Goal: Task Accomplishment & Management: Complete application form

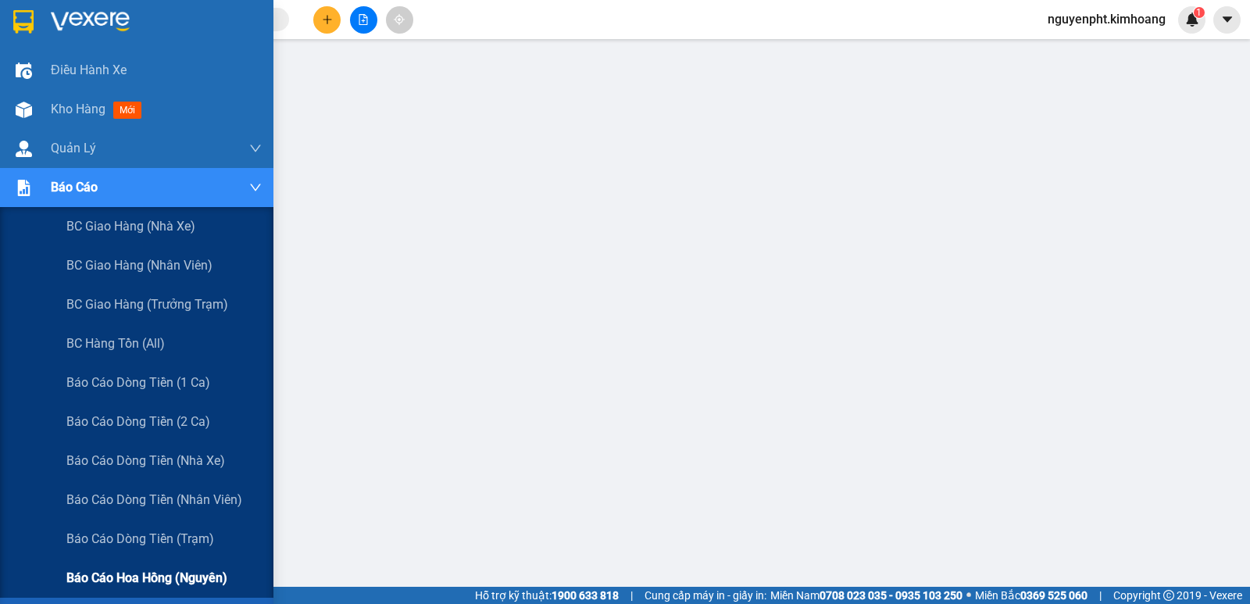
scroll to position [156, 0]
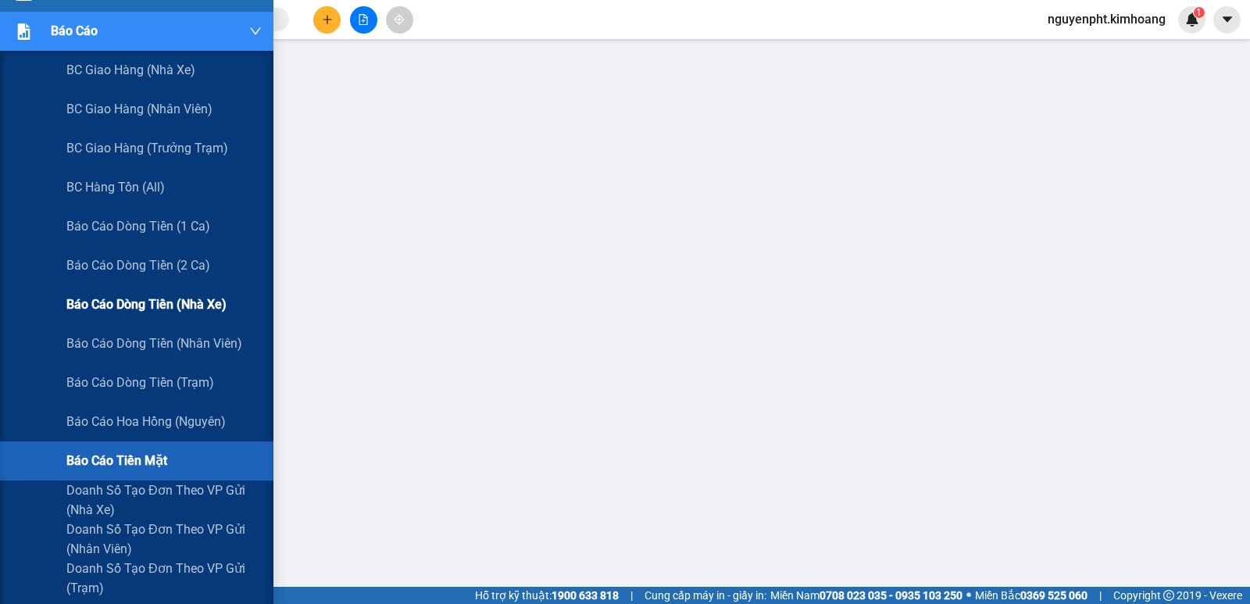
click at [173, 302] on span "Báo cáo dòng tiền (nhà xe)" at bounding box center [146, 305] width 160 height 20
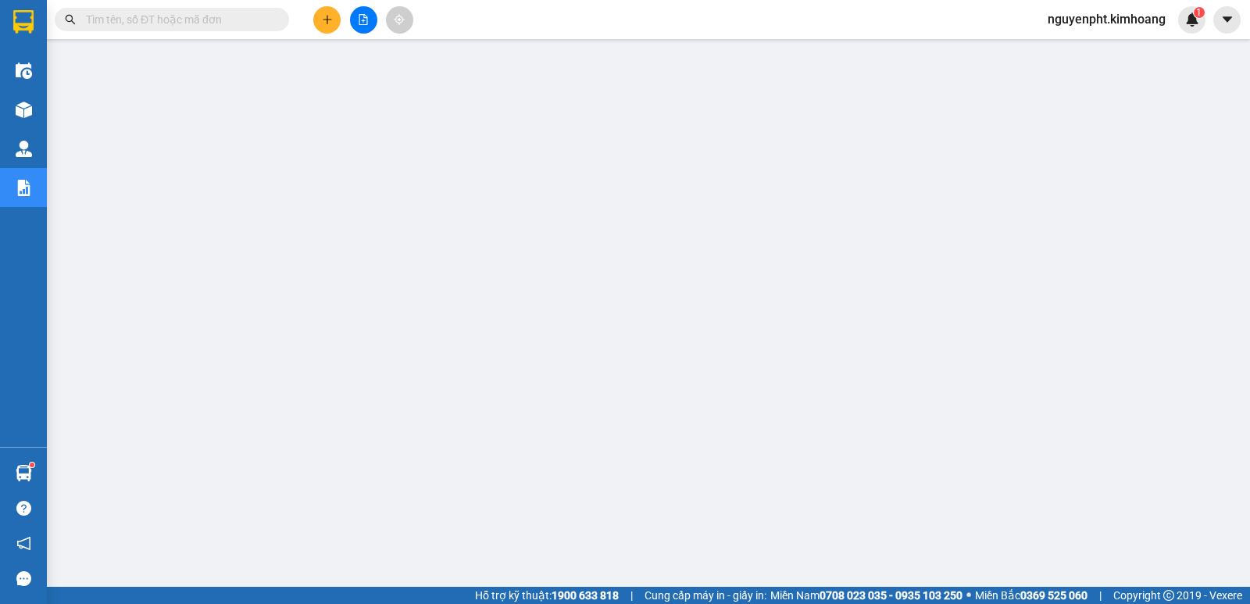
scroll to position [78, 0]
click at [140, 23] on input "text" at bounding box center [178, 19] width 184 height 17
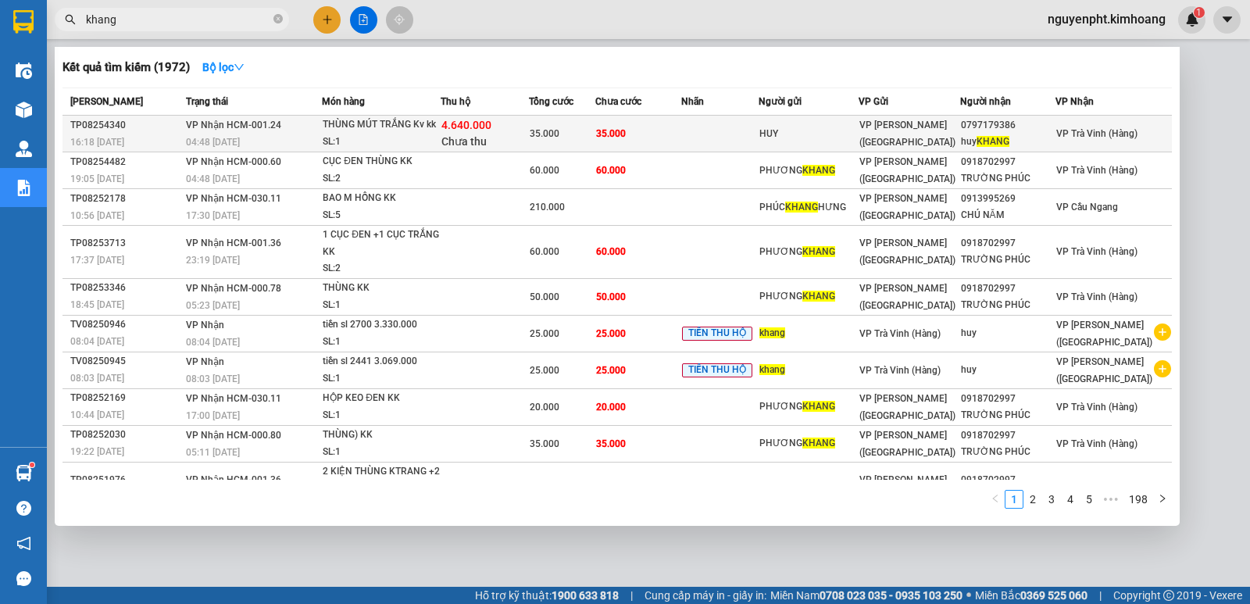
type input "khang"
click at [792, 141] on div "HUY" at bounding box center [809, 134] width 98 height 16
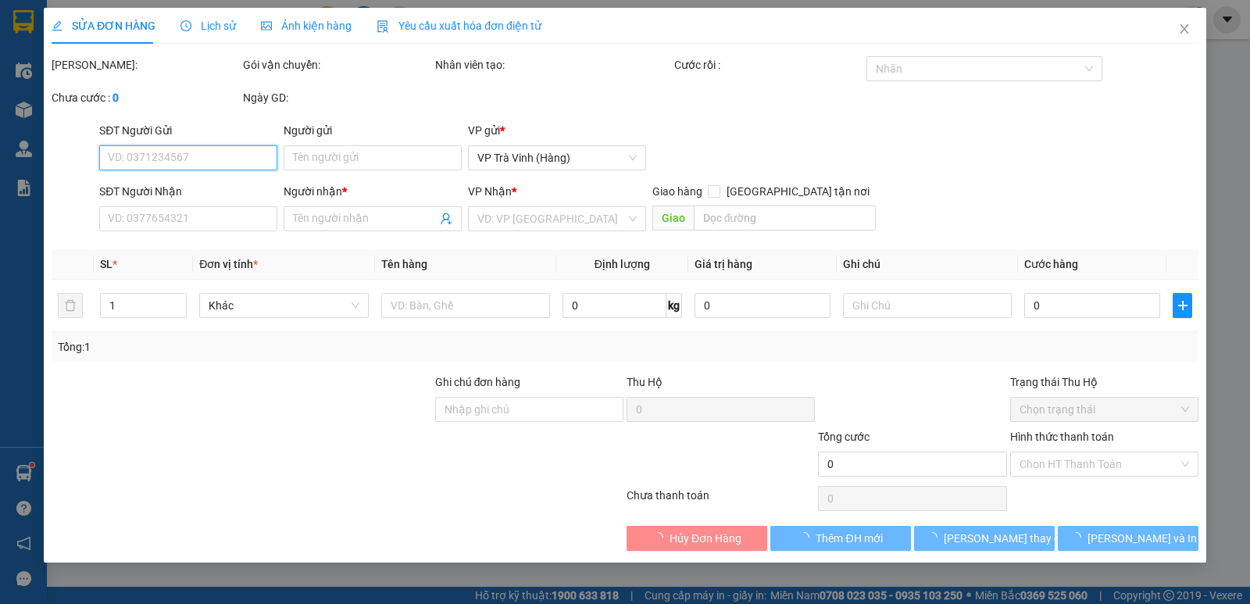
type input "HUY"
type input "0797179386"
type input "[PERSON_NAME]"
type input "4.640.000"
type input "35.000"
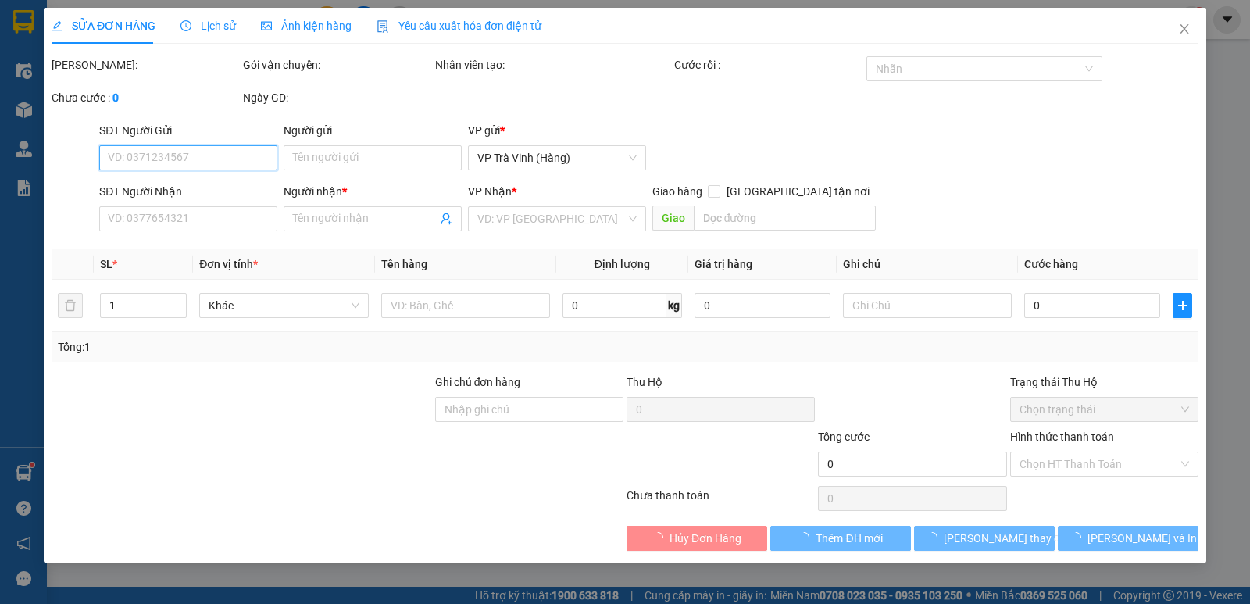
type input "35.000"
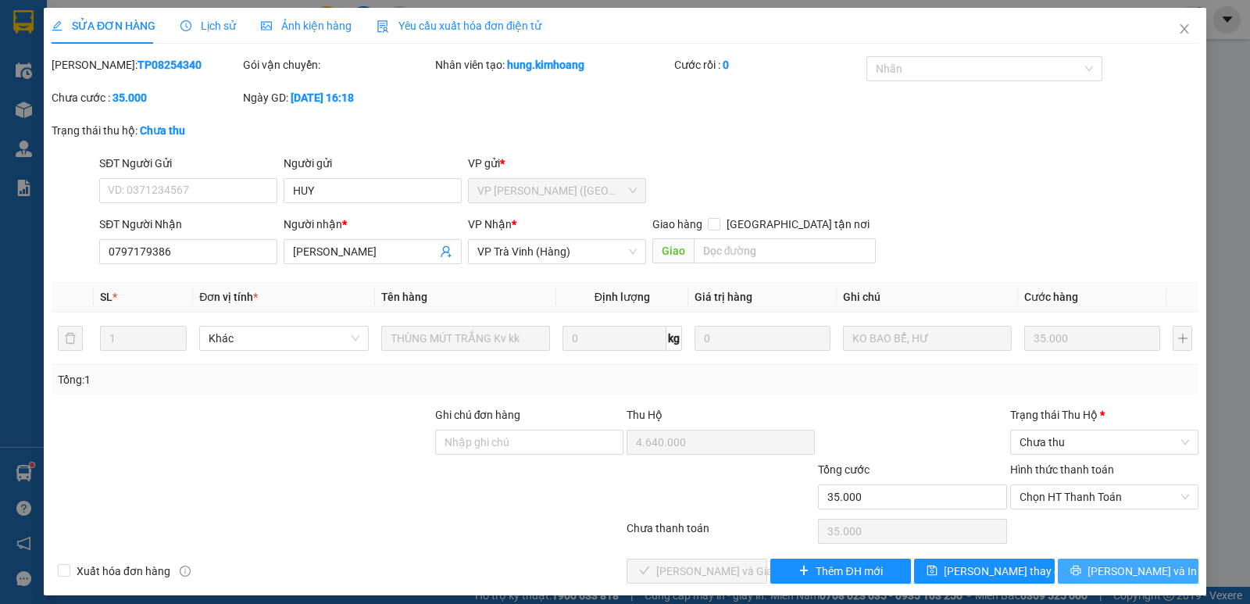
click at [1083, 569] on button "[PERSON_NAME] và In" at bounding box center [1128, 571] width 141 height 25
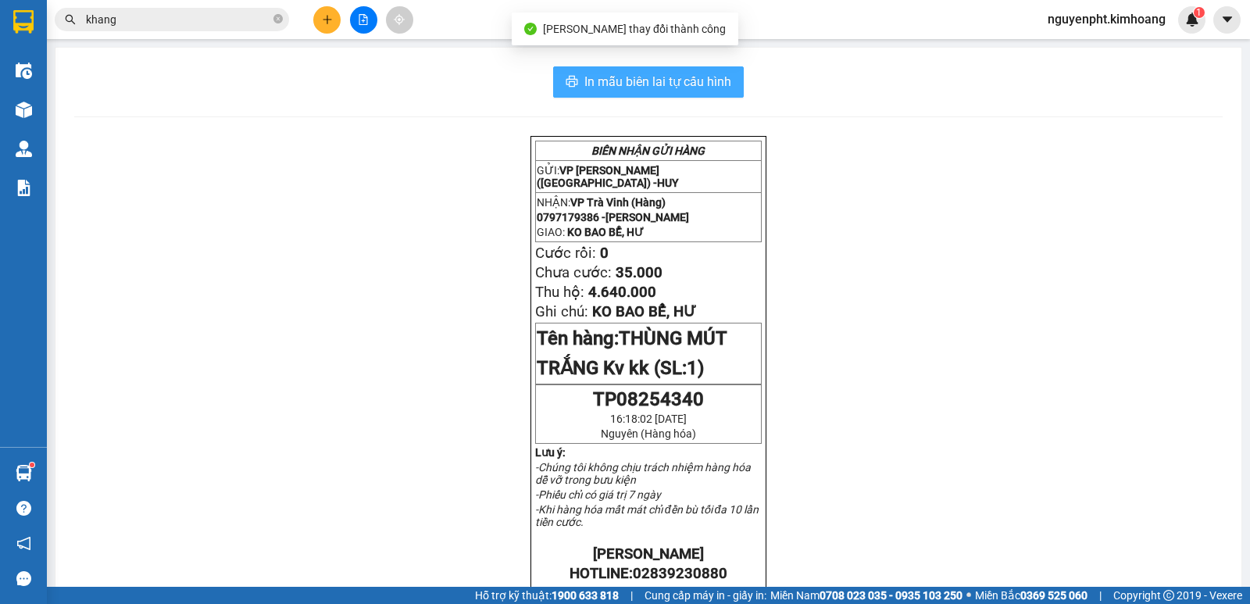
drag, startPoint x: 697, startPoint y: 92, endPoint x: 687, endPoint y: 88, distance: 11.2
click at [696, 91] on button "In mẫu biên lai tự cấu hình" at bounding box center [648, 81] width 191 height 31
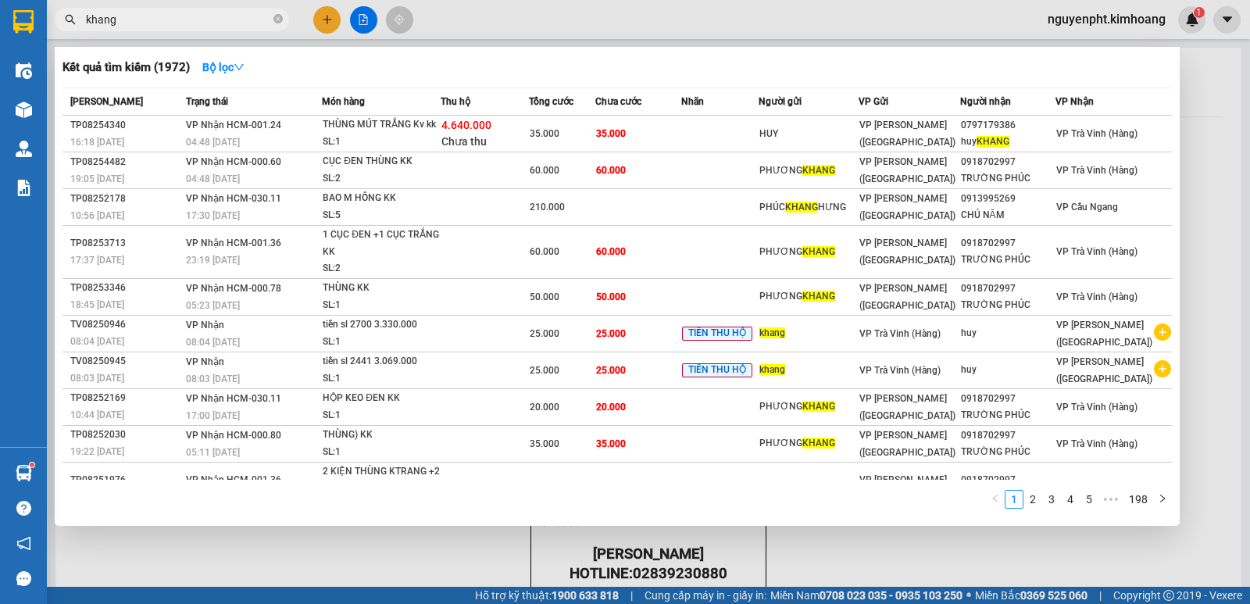
click at [234, 20] on input "khang" at bounding box center [178, 19] width 184 height 17
drag, startPoint x: 193, startPoint y: 17, endPoint x: 0, endPoint y: -18, distance: 196.2
click at [0, 0] on html "Kết quả tìm kiếm ( 1972 ) Bộ lọc Mã ĐH Trạng thái Món hàng Thu hộ Tổng cước Chư…" at bounding box center [625, 302] width 1250 height 604
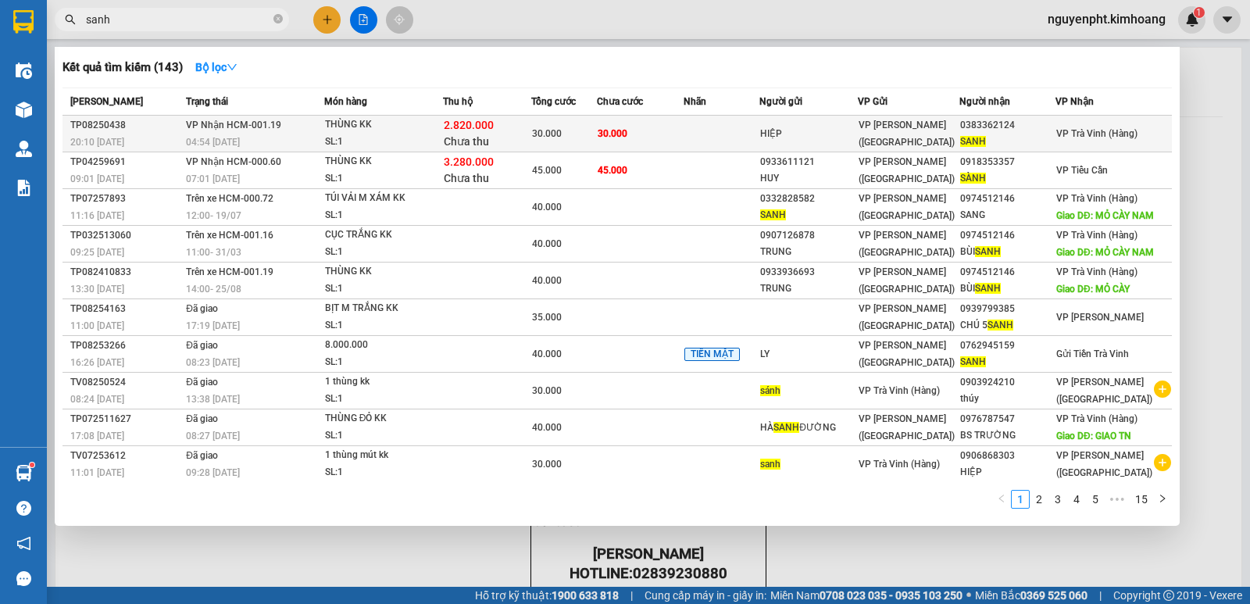
type input "sanh"
click at [847, 134] on div "HIỆP" at bounding box center [808, 134] width 97 height 16
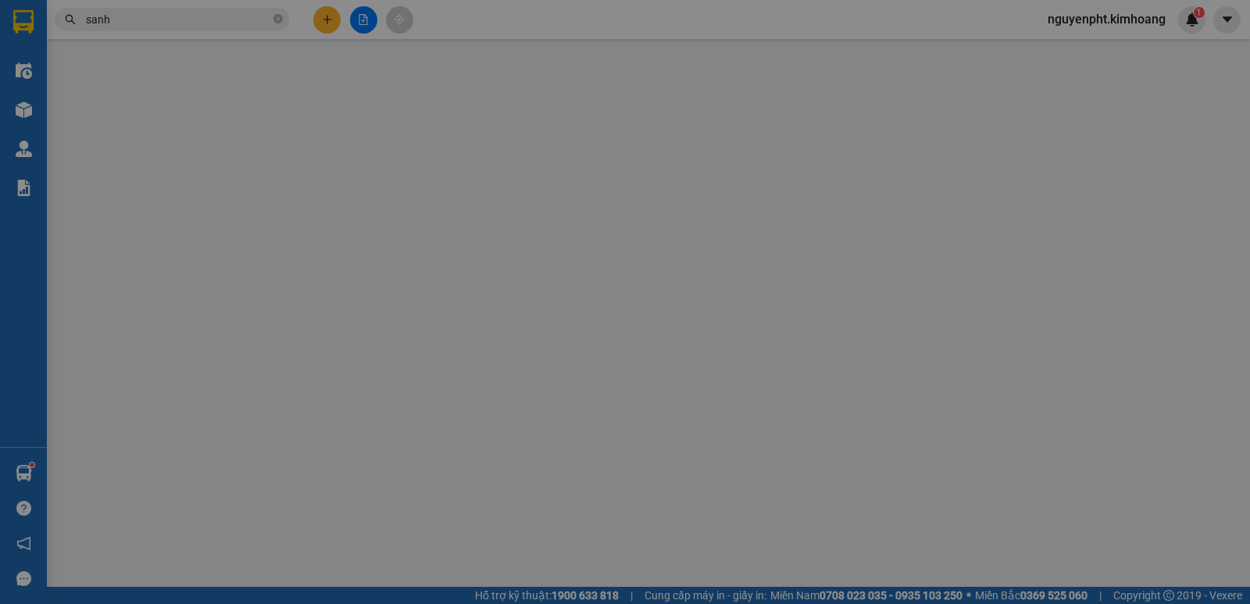
type input "HIỆP"
type input "0383362124"
type input "SANH"
type input "2.820.000"
type input "30.000"
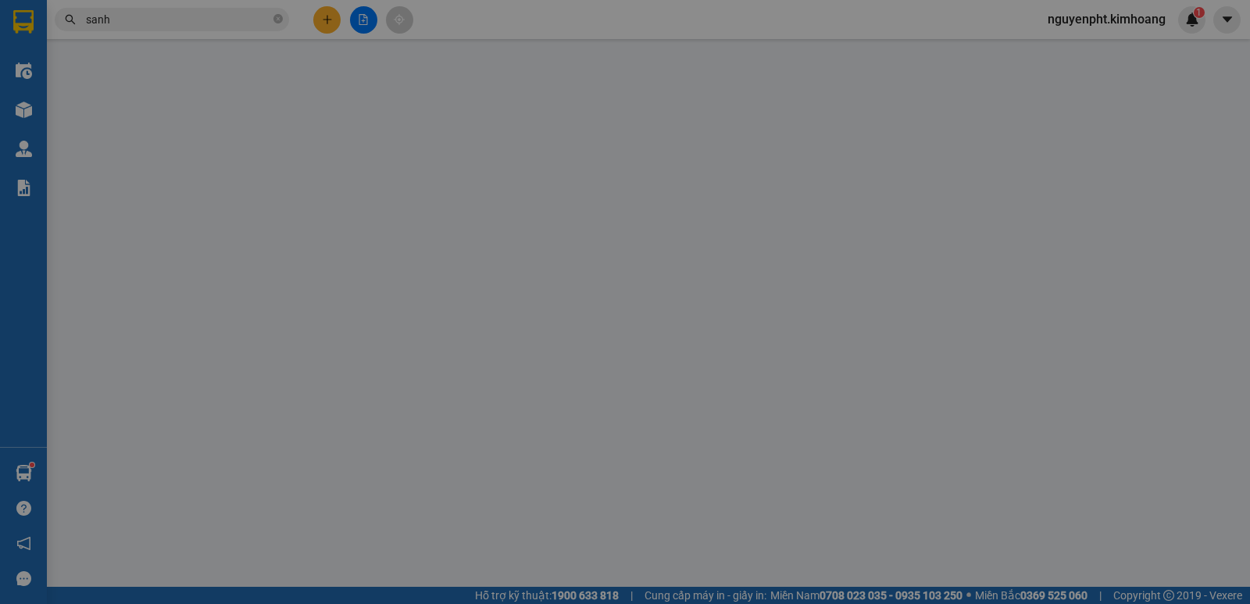
type input "30.000"
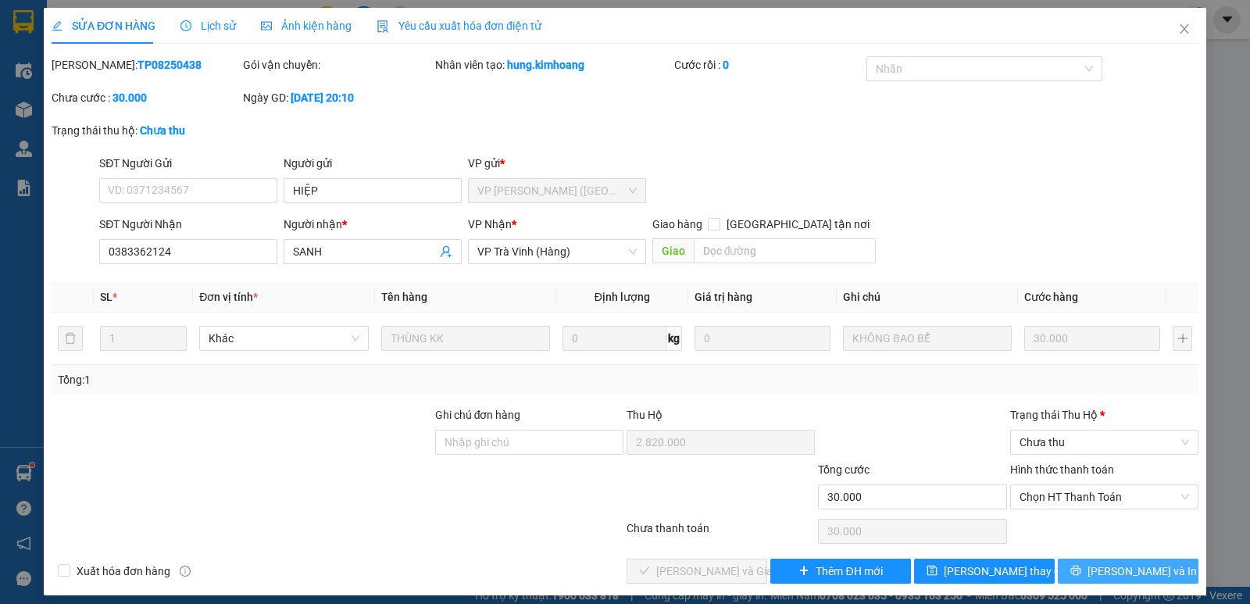
click at [1081, 569] on icon "printer" at bounding box center [1076, 571] width 10 height 10
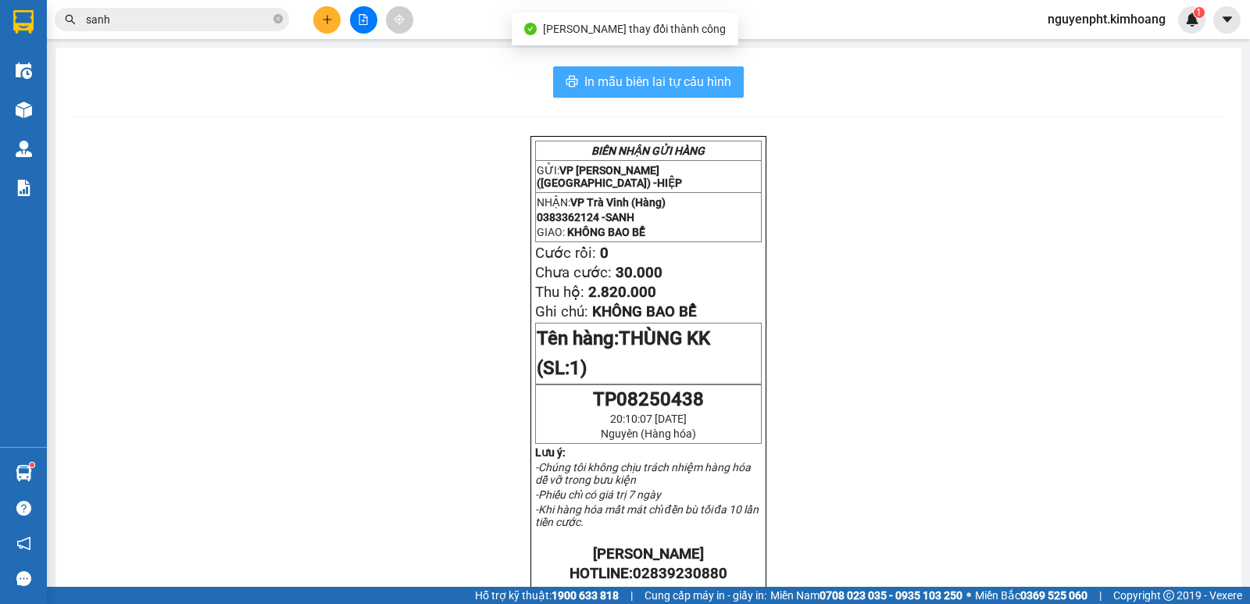
click at [683, 84] on span "In mẫu biên lai tự cấu hình" at bounding box center [658, 82] width 147 height 20
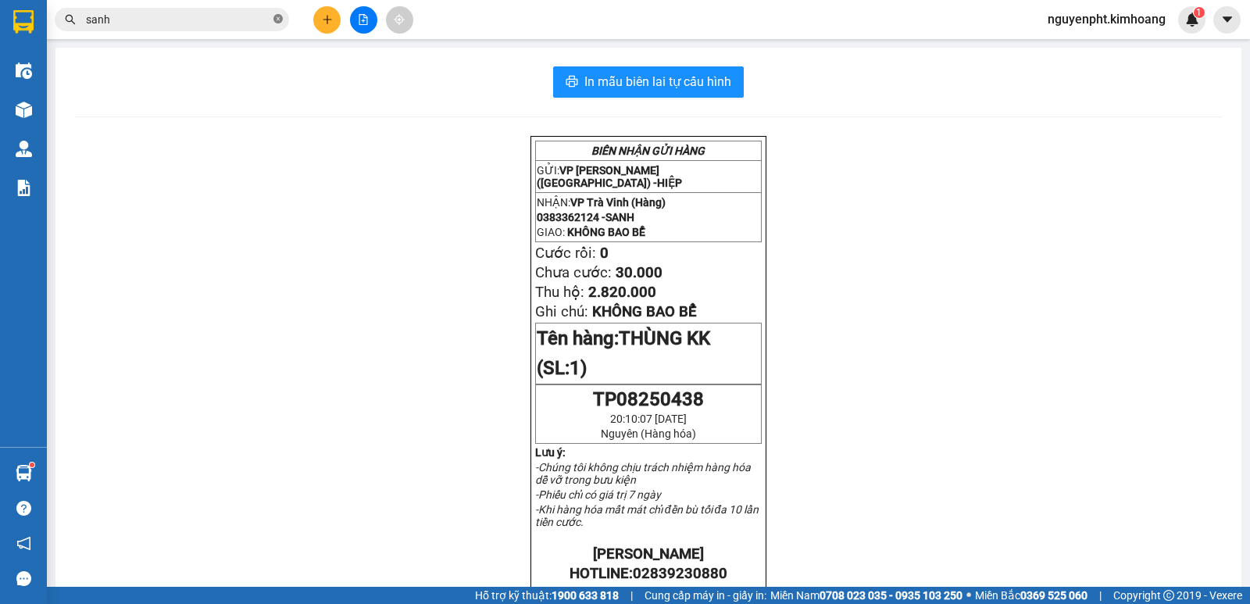
click at [276, 20] on icon "close-circle" at bounding box center [278, 18] width 9 height 9
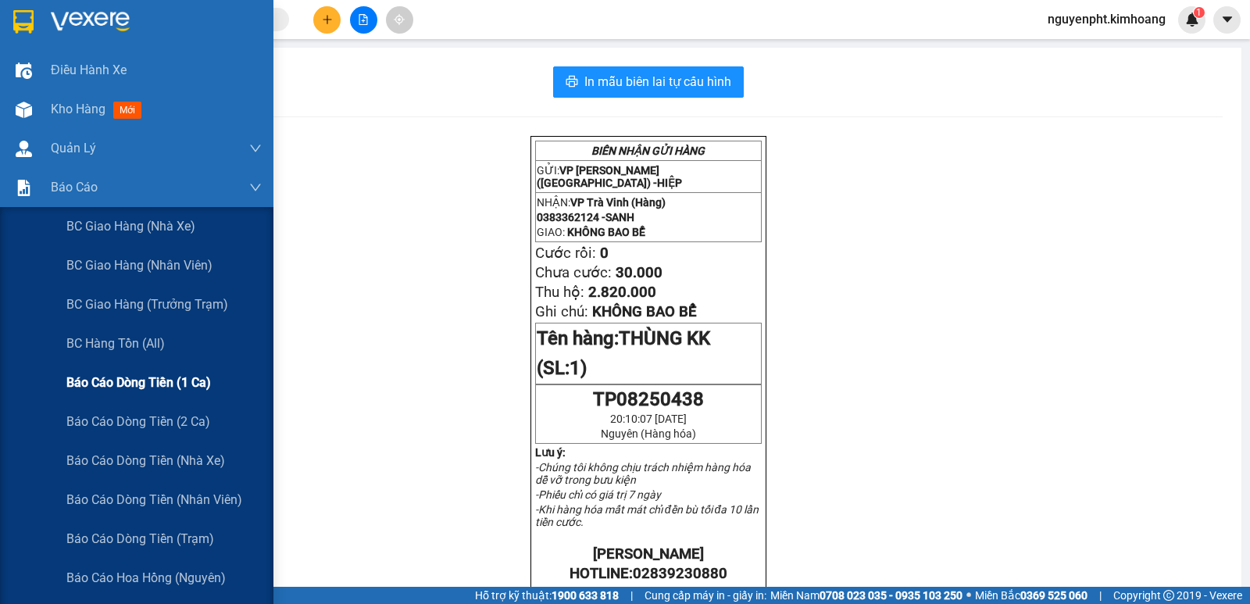
click at [141, 374] on span "Báo cáo dòng tiền (1 ca)" at bounding box center [138, 383] width 145 height 20
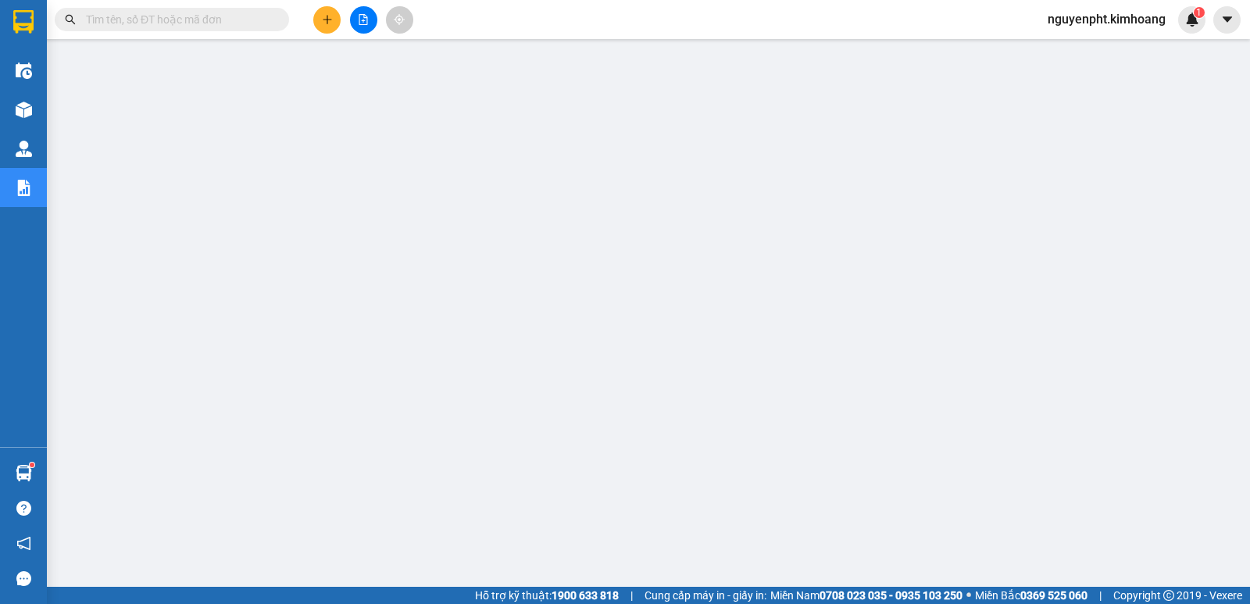
click at [258, 11] on input "text" at bounding box center [178, 19] width 184 height 17
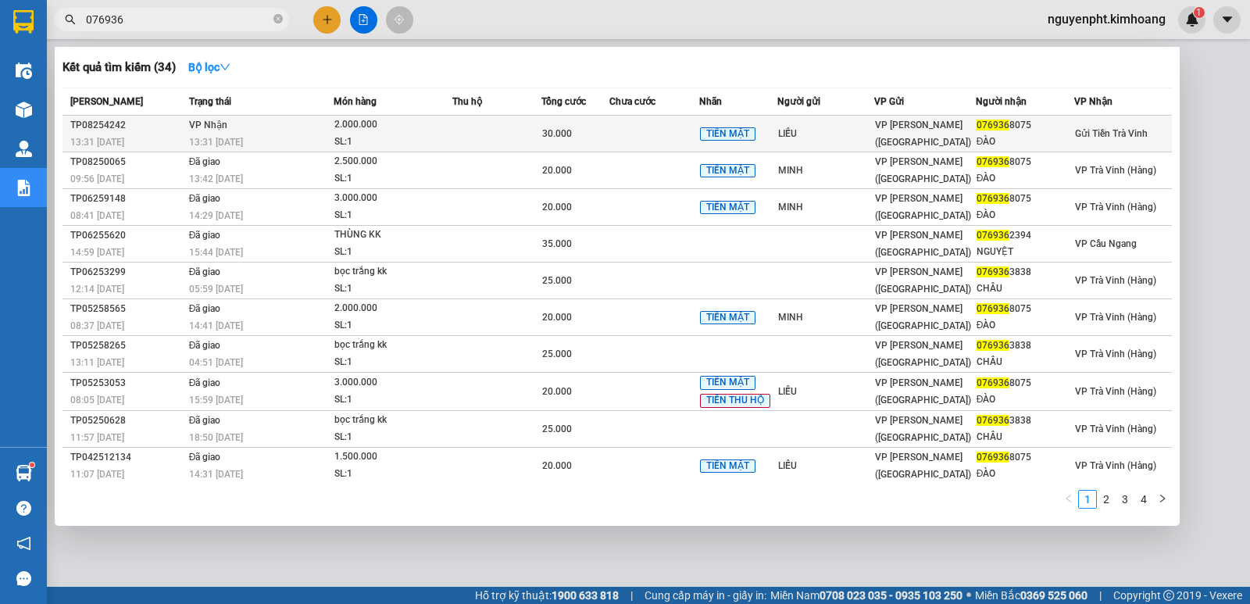
type input "076936"
click at [521, 136] on td at bounding box center [497, 134] width 89 height 37
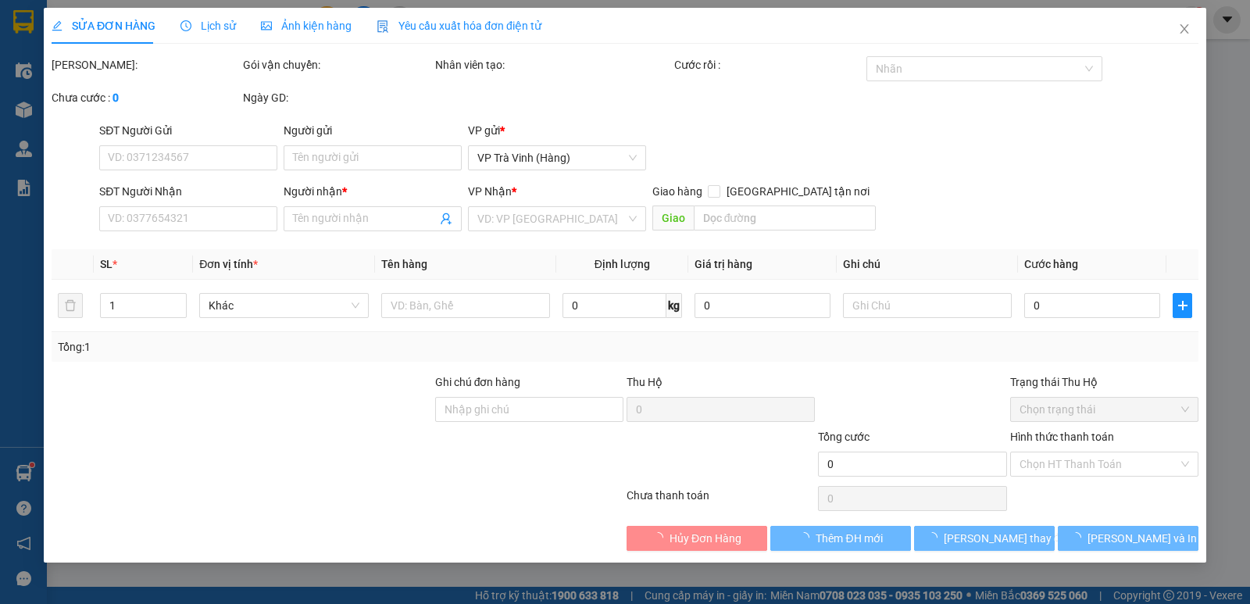
type input "LIỄU"
type input "0769368075"
type input "ĐÀO"
type input "30.000"
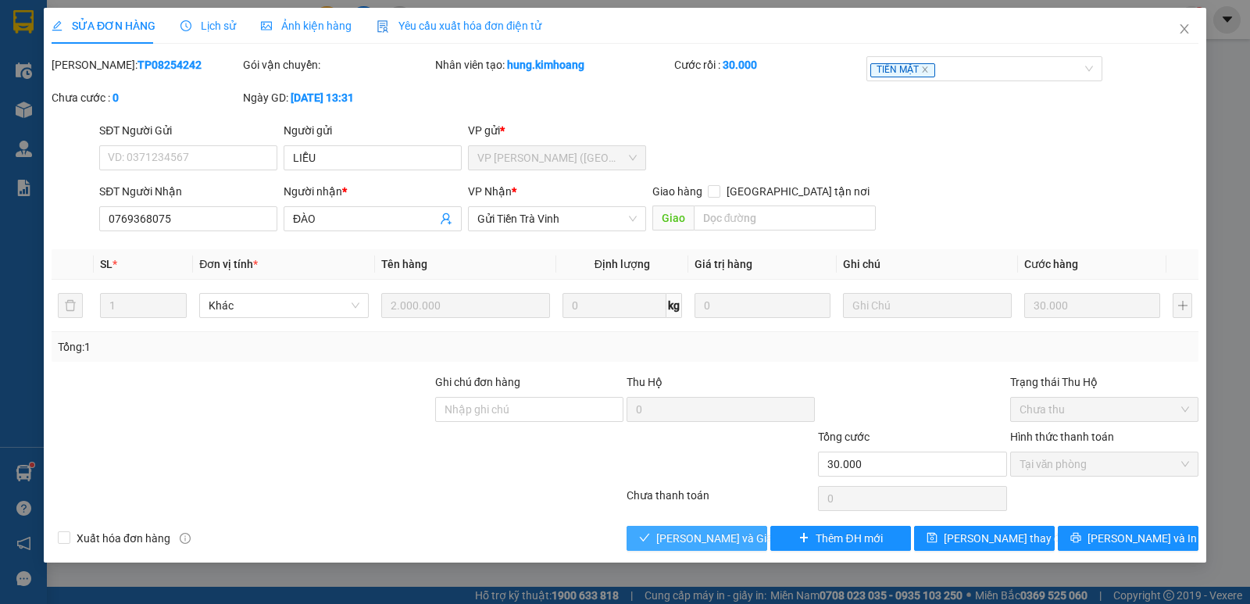
click at [707, 540] on span "[PERSON_NAME] và Giao hàng" at bounding box center [732, 538] width 150 height 17
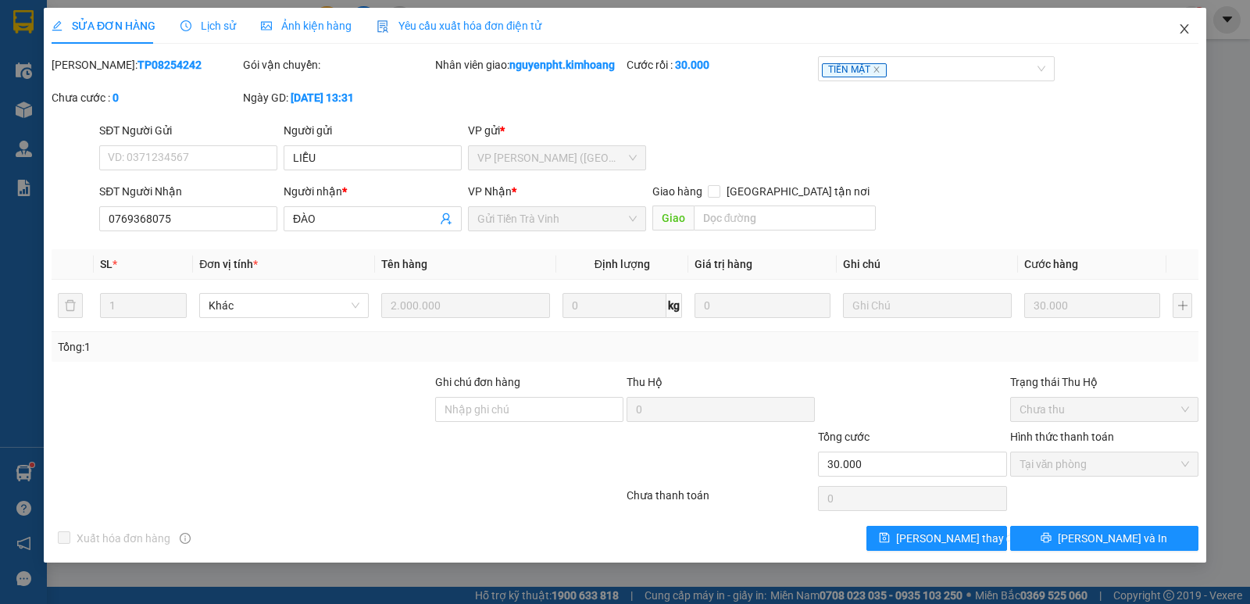
click at [1182, 30] on icon "close" at bounding box center [1185, 29] width 13 height 13
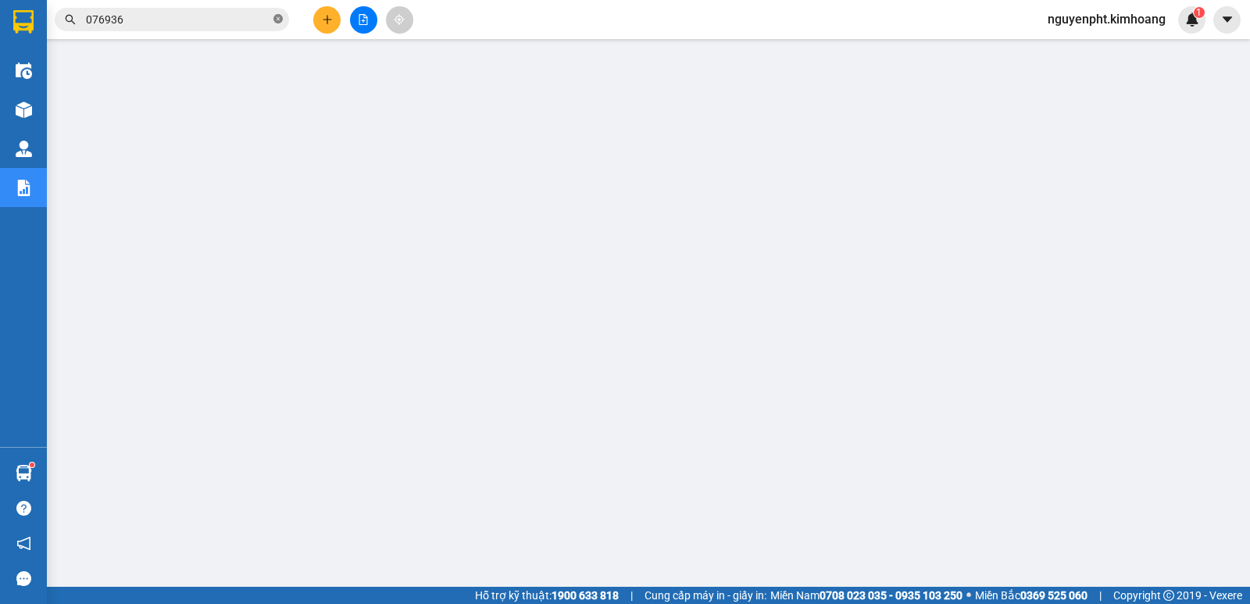
click at [278, 21] on icon "close-circle" at bounding box center [278, 18] width 9 height 9
